Goal: Check status: Check status

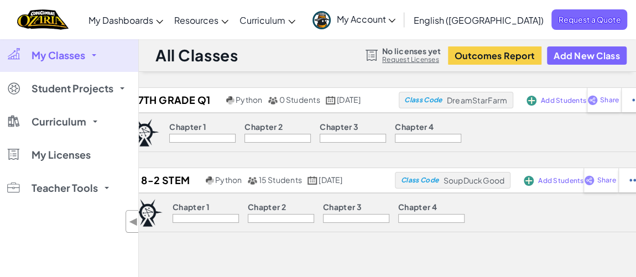
click at [514, 209] on div "Chapter 1 Chapter 2 Chapter 3 Chapter 4" at bounding box center [387, 212] width 527 height 39
click at [347, 65] on div "All Classes No licenses yet Request Licenses Outcomes Report Add New Class" at bounding box center [387, 55] width 497 height 33
click at [131, 223] on span "◀" at bounding box center [133, 222] width 9 height 16
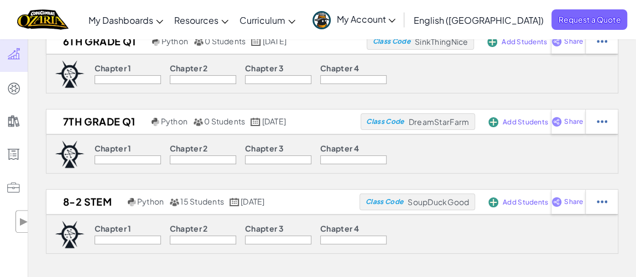
scroll to position [78, 0]
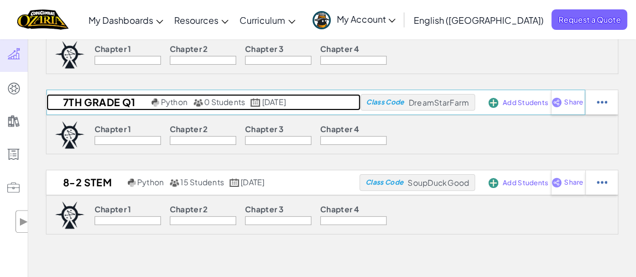
click at [94, 102] on h2 "7th Grade Q1" at bounding box center [97, 102] width 102 height 17
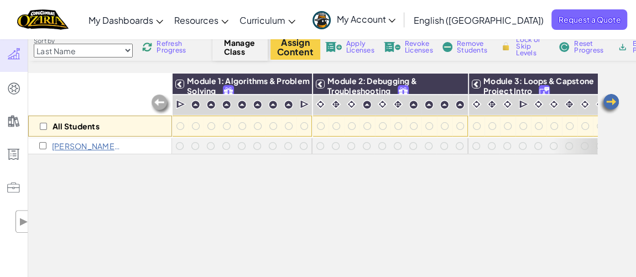
scroll to position [77, 0]
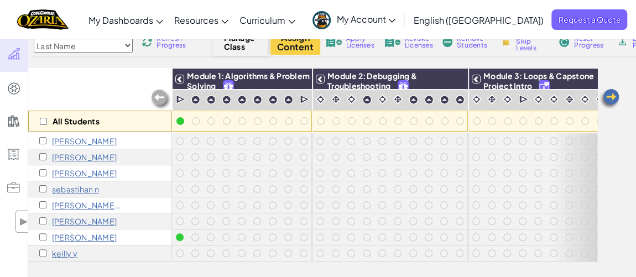
scroll to position [1, 0]
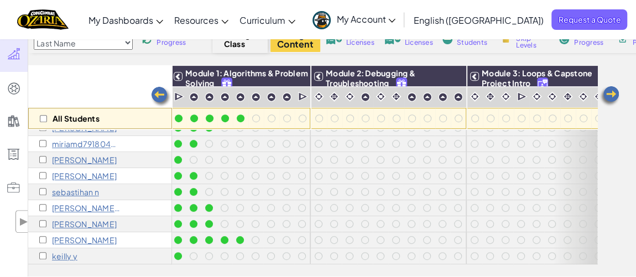
scroll to position [0, 2]
